Goal: Transaction & Acquisition: Purchase product/service

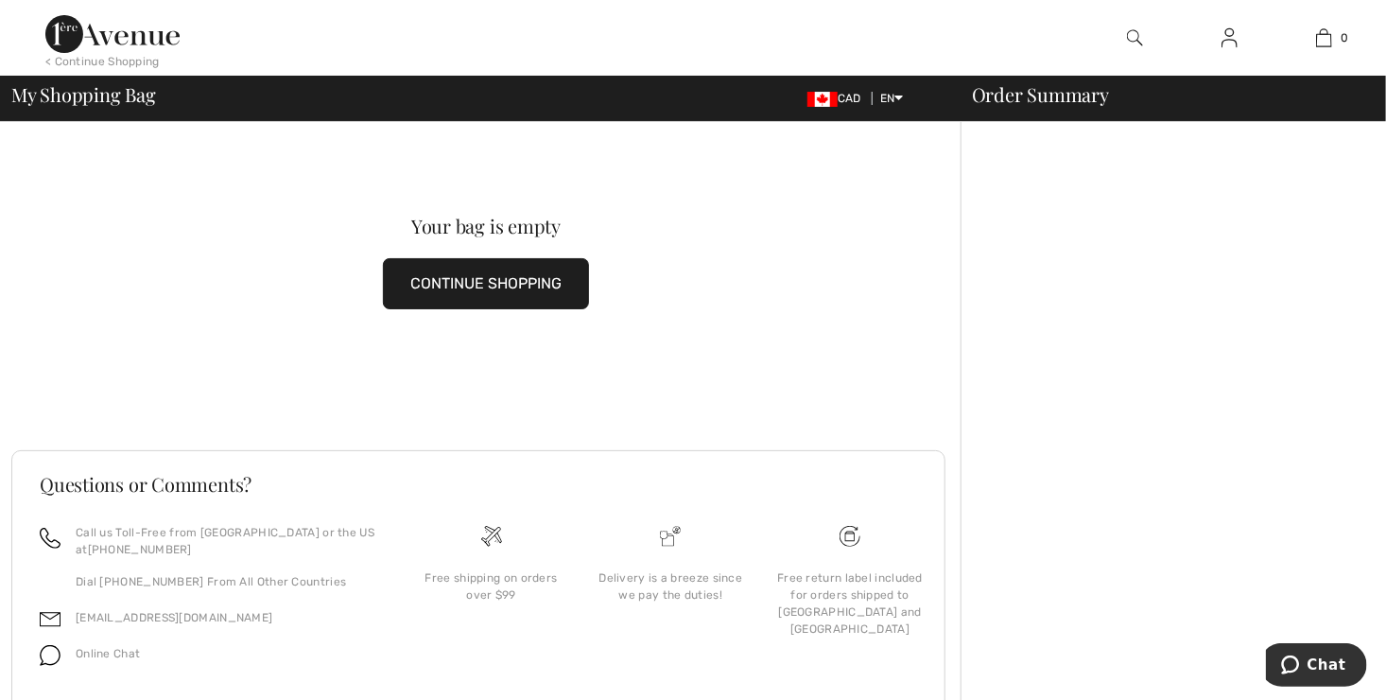
click at [458, 281] on button "CONTINUE SHOPPING" at bounding box center [486, 283] width 206 height 51
click at [426, 285] on button "CONTINUE SHOPPING" at bounding box center [486, 283] width 206 height 51
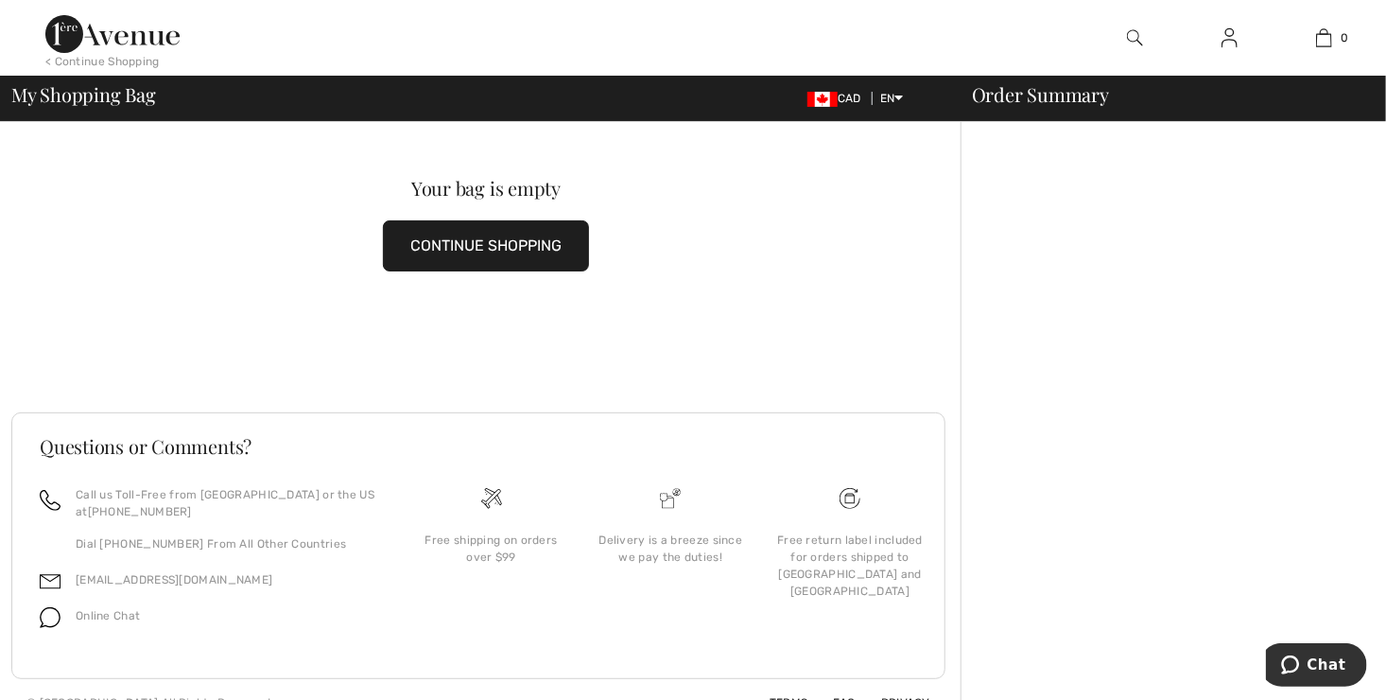
scroll to position [63, 0]
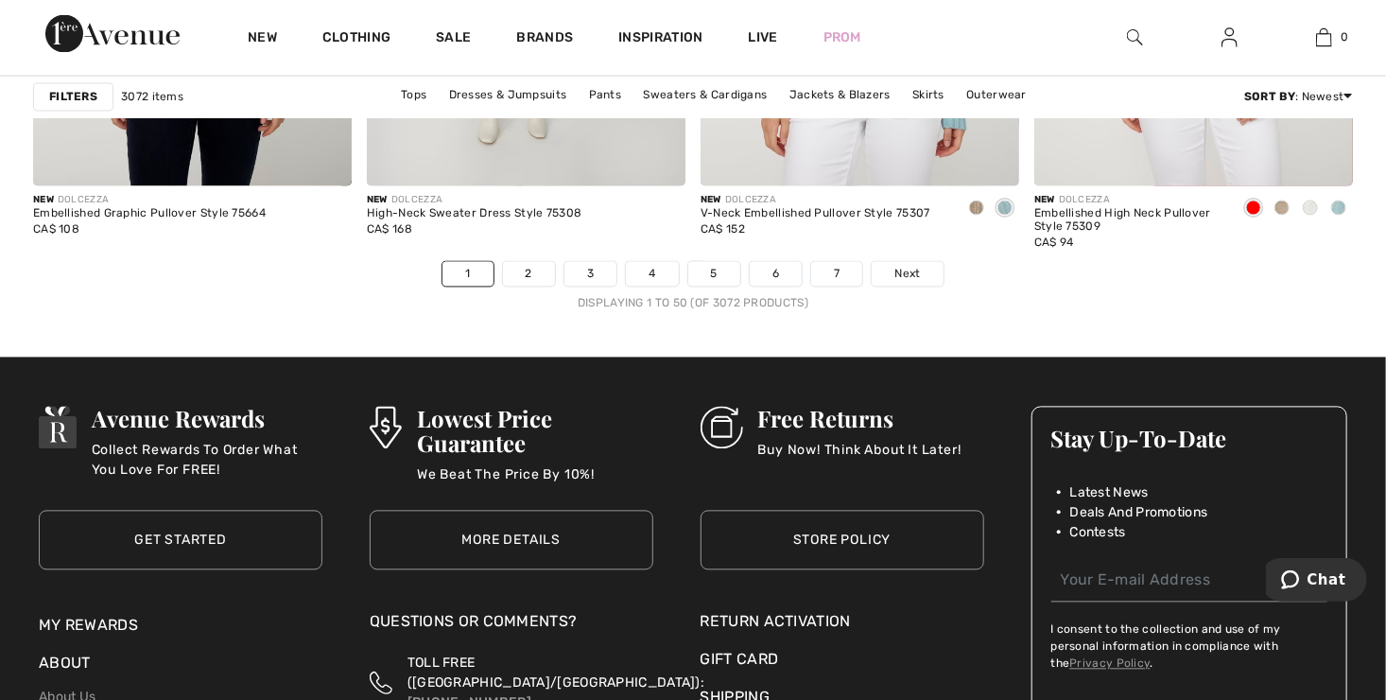
scroll to position [8735, 0]
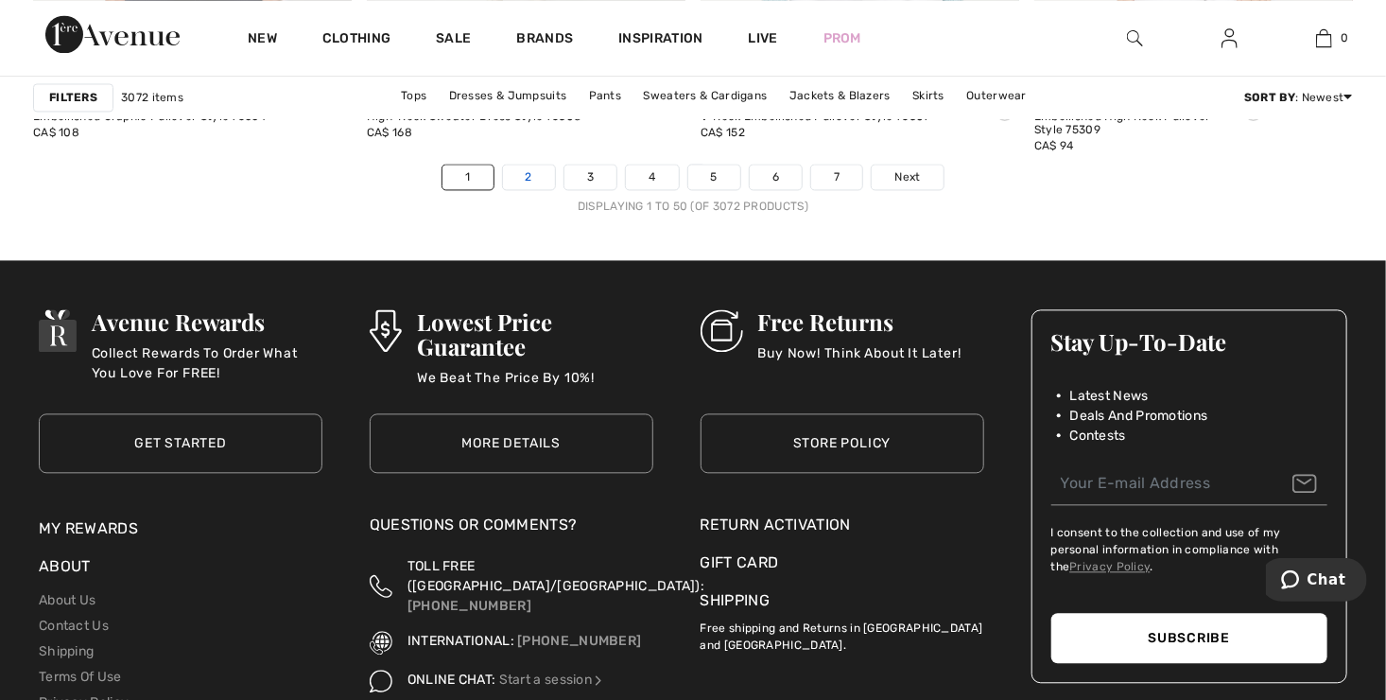
click at [523, 170] on link "2" at bounding box center [529, 176] width 52 height 25
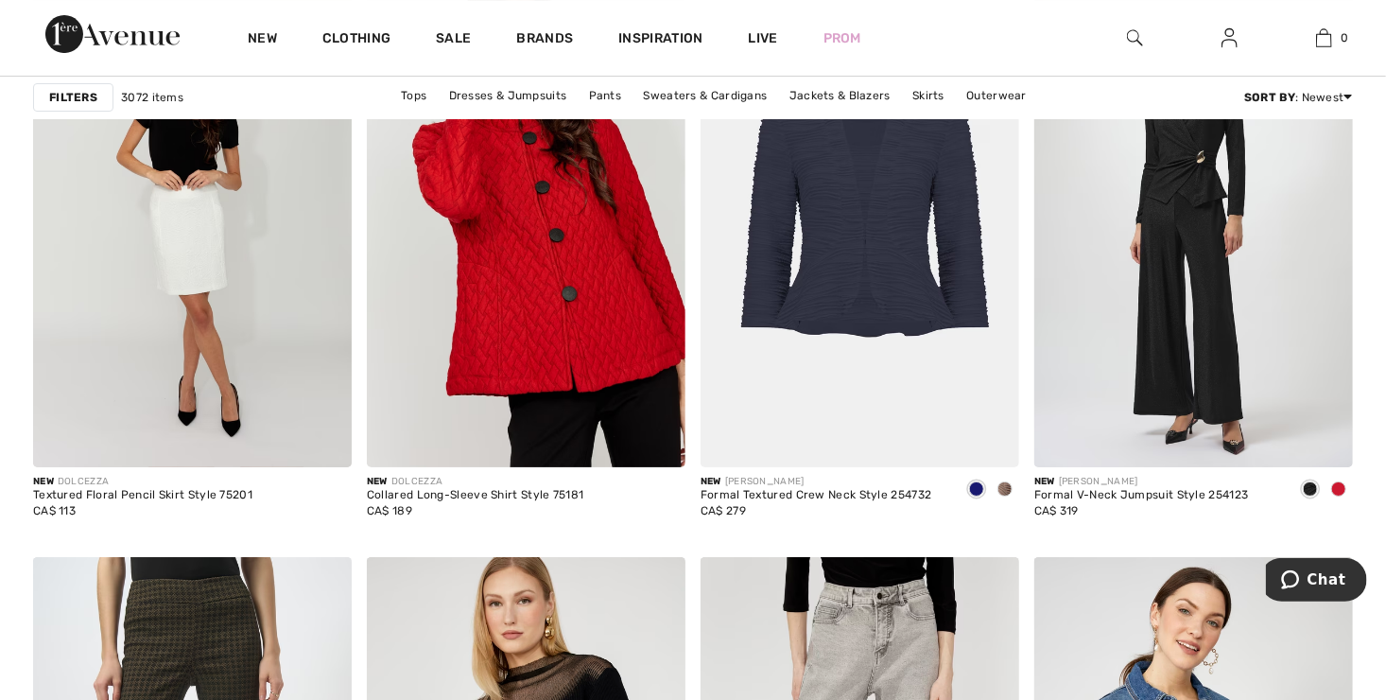
scroll to position [3365, 0]
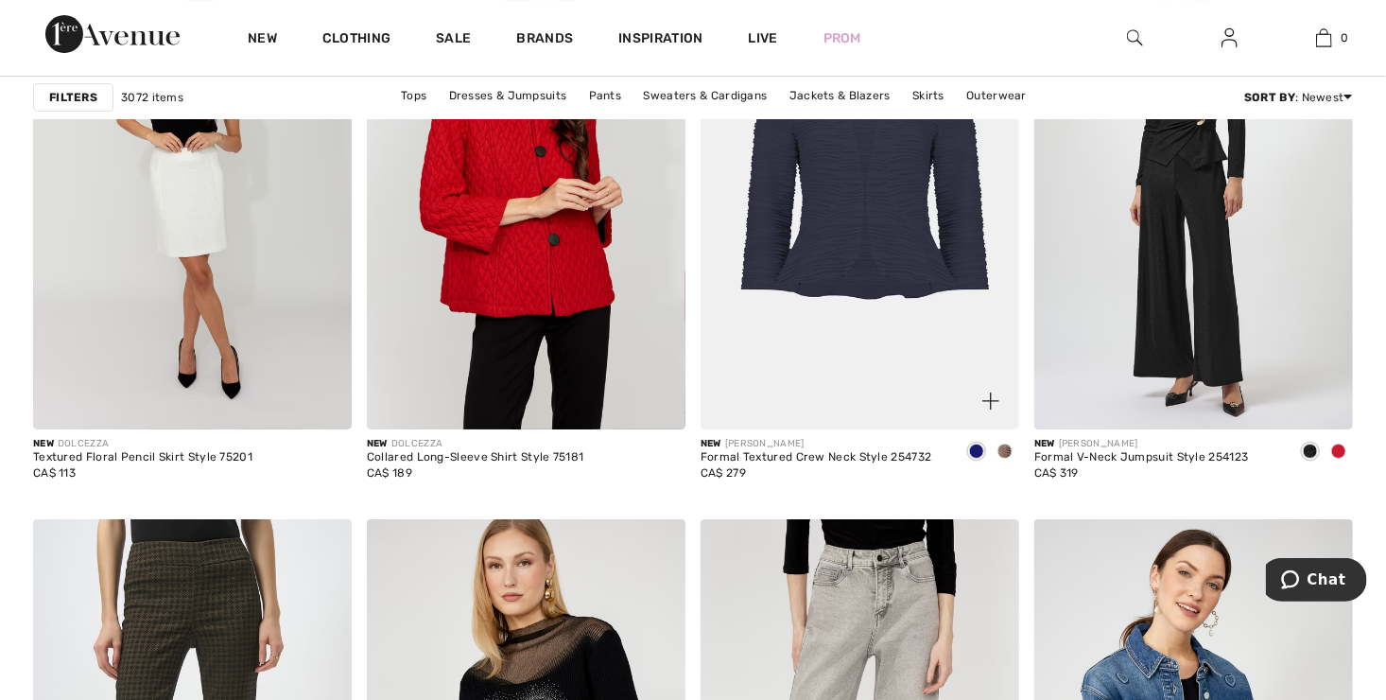
click at [1004, 448] on span at bounding box center [1004, 450] width 15 height 15
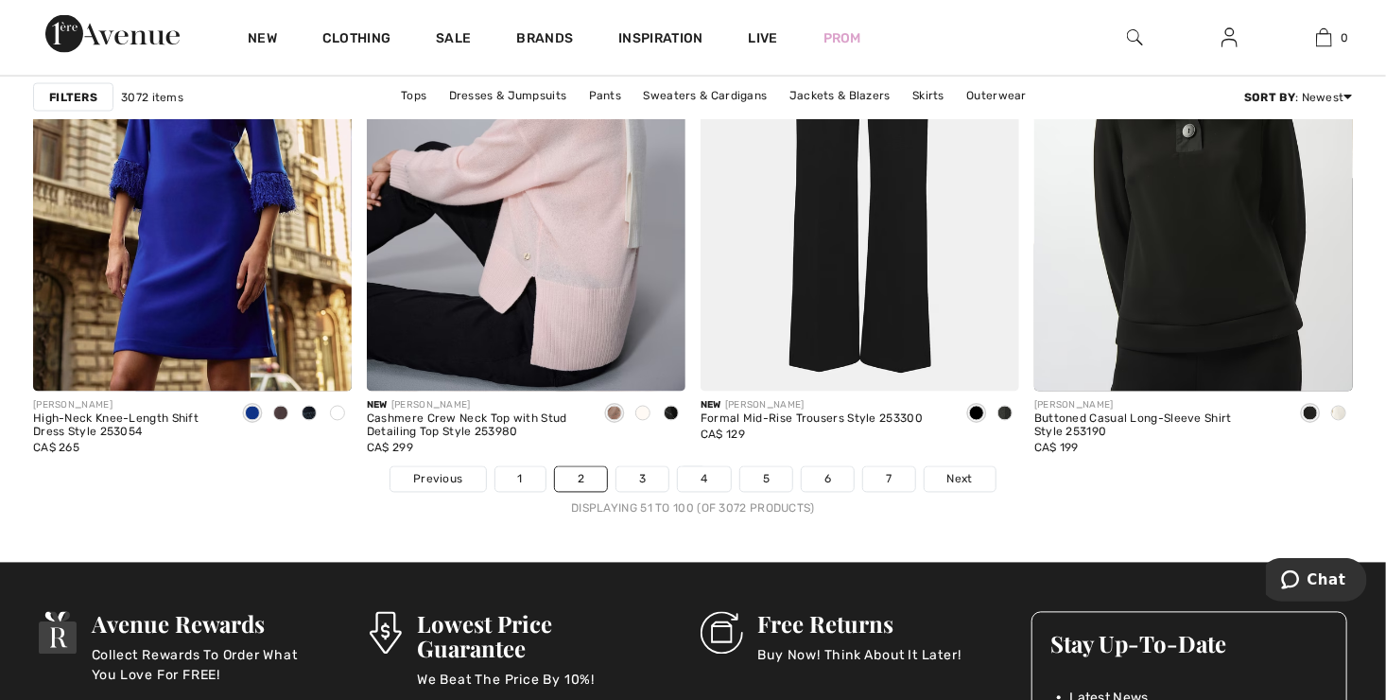
scroll to position [8470, 0]
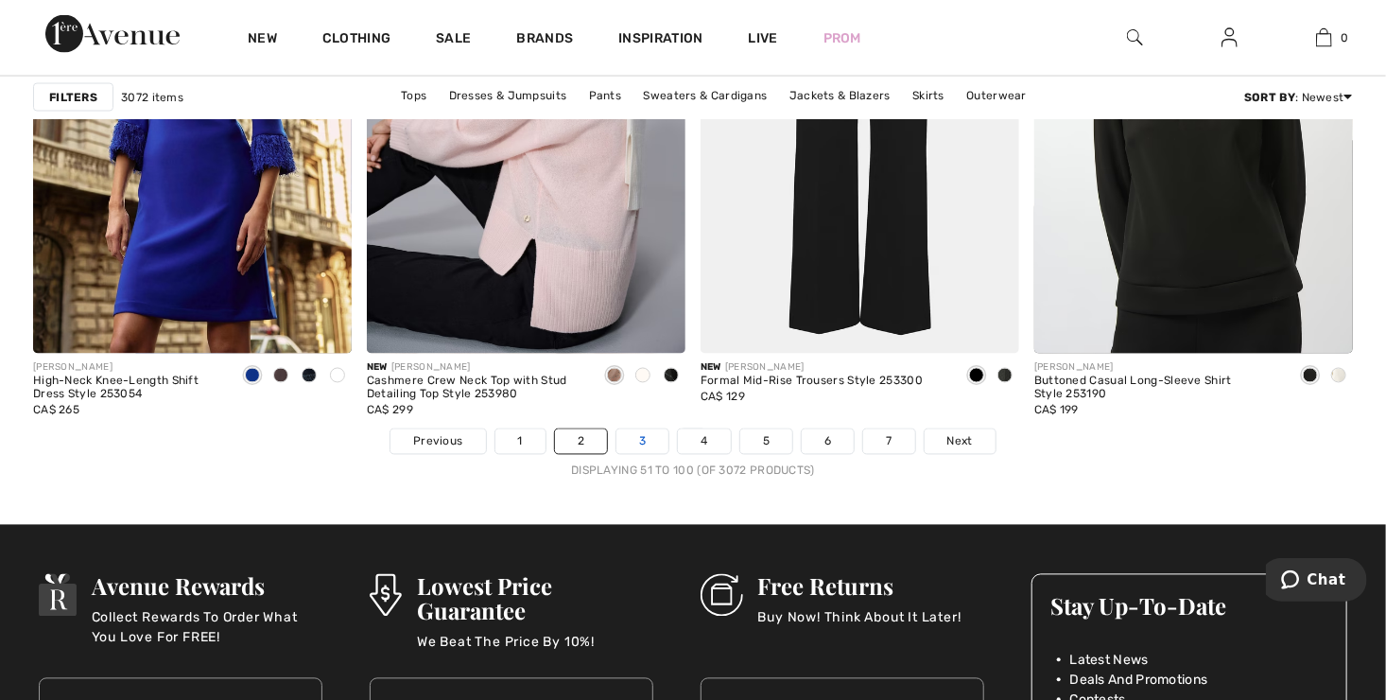
click at [640, 435] on link "3" at bounding box center [642, 441] width 52 height 25
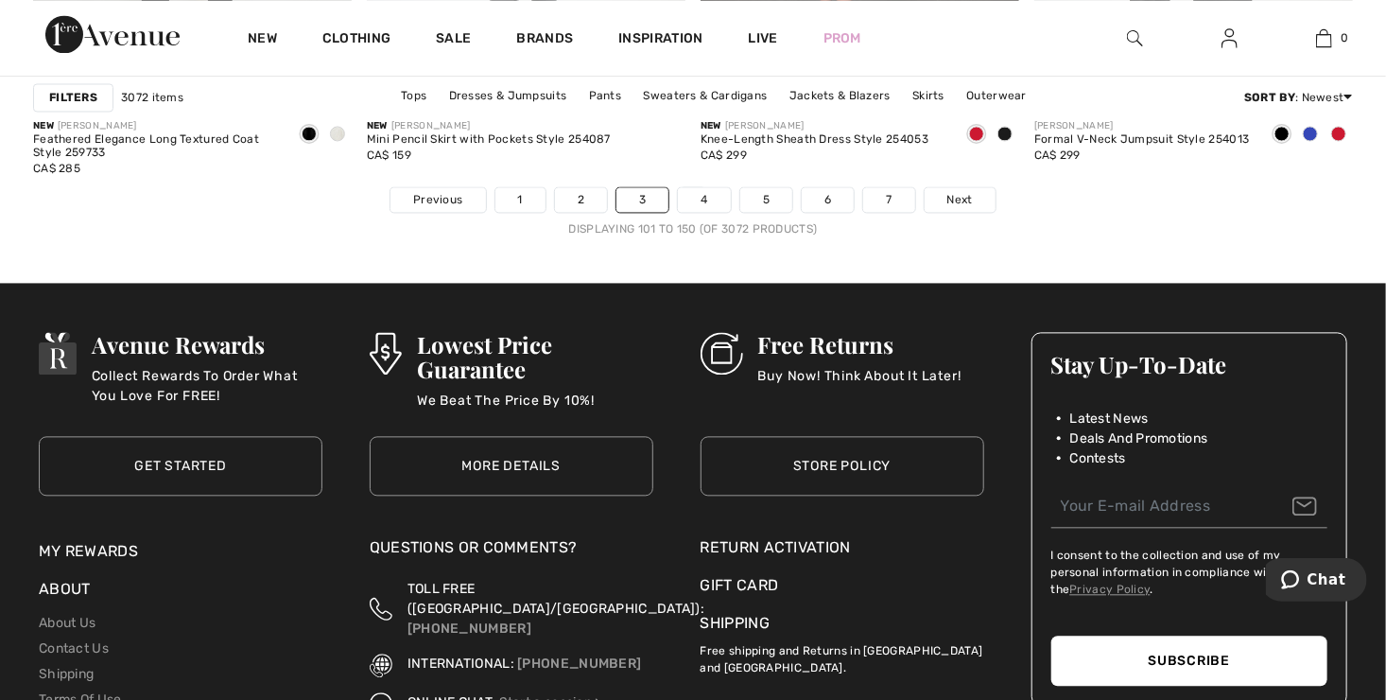
scroll to position [8735, 0]
